Goal: Go to known website: Access a specific website the user already knows

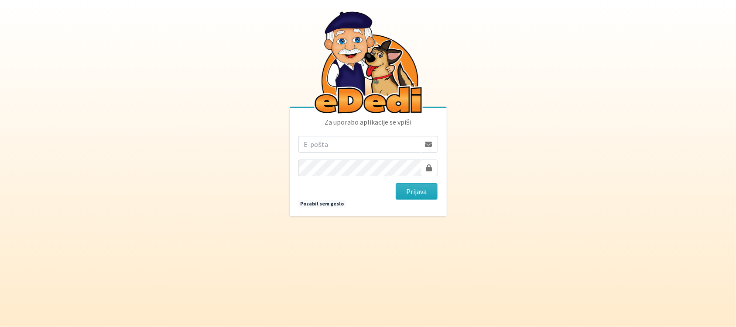
click at [368, 138] on input "email" at bounding box center [360, 144] width 122 height 17
type input "[PERSON_NAME][EMAIL_ADDRESS][DOMAIN_NAME]"
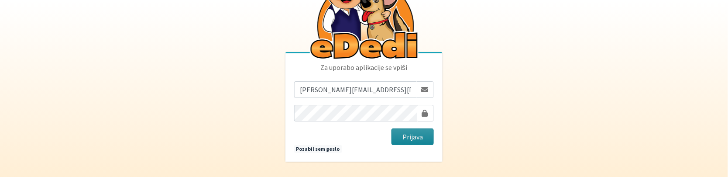
click at [415, 134] on button "Prijava" at bounding box center [413, 136] width 42 height 17
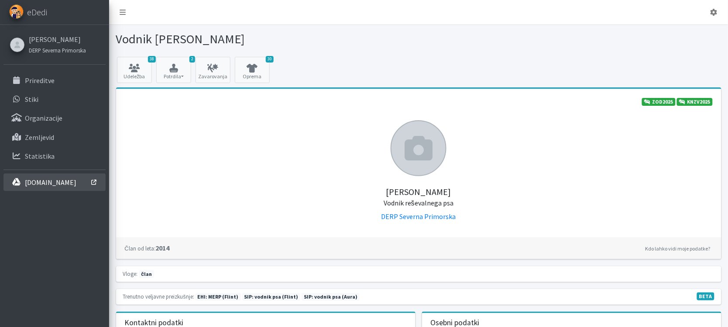
click at [45, 176] on p "interno.erps.si" at bounding box center [51, 182] width 52 height 9
